Goal: Information Seeking & Learning: Learn about a topic

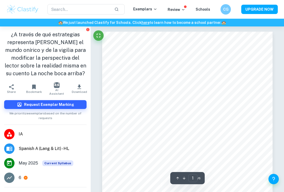
scroll to position [9, 0]
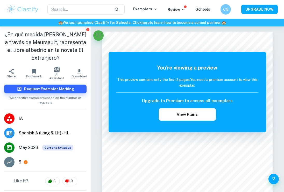
click at [24, 10] on img at bounding box center [22, 9] width 33 height 10
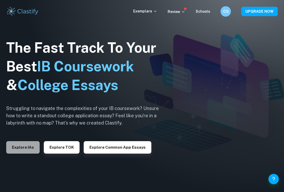
click at [26, 142] on button "Explore IAs" at bounding box center [22, 147] width 33 height 12
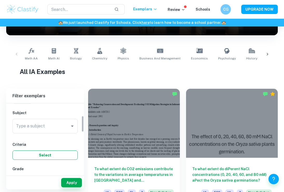
scroll to position [53, 0]
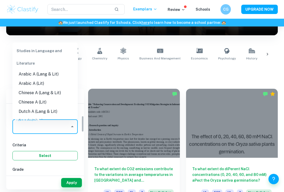
click at [45, 128] on input "Type a subject" at bounding box center [41, 127] width 53 height 10
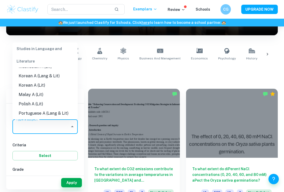
scroll to position [165, 0]
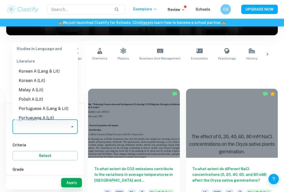
drag, startPoint x: 49, startPoint y: 101, endPoint x: 49, endPoint y: 95, distance: 6.2
click at [49, 95] on ul "Arabic A (Lang & Lit) Arabic A (Lit) Chinese A (Lang & Lit) Chinese A (Lit) Dut…" at bounding box center [44, 37] width 65 height 264
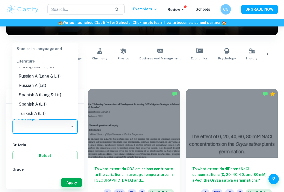
scroll to position [223, 0]
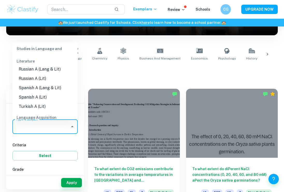
click at [52, 83] on li "Spanish A (Lang & Lit)" at bounding box center [44, 87] width 65 height 9
type input "Spanish A (Lang & Lit)"
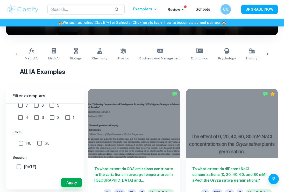
scroll to position [105, 0]
click at [20, 140] on input "HL" at bounding box center [21, 141] width 10 height 10
checkbox input "true"
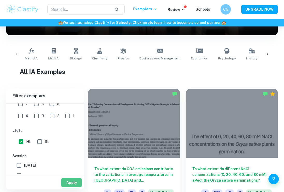
click at [75, 182] on button "Apply" at bounding box center [71, 182] width 21 height 9
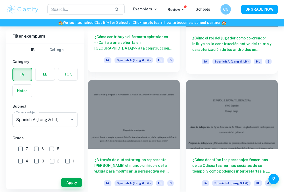
scroll to position [1655, 0]
